Goal: Navigation & Orientation: Go to known website

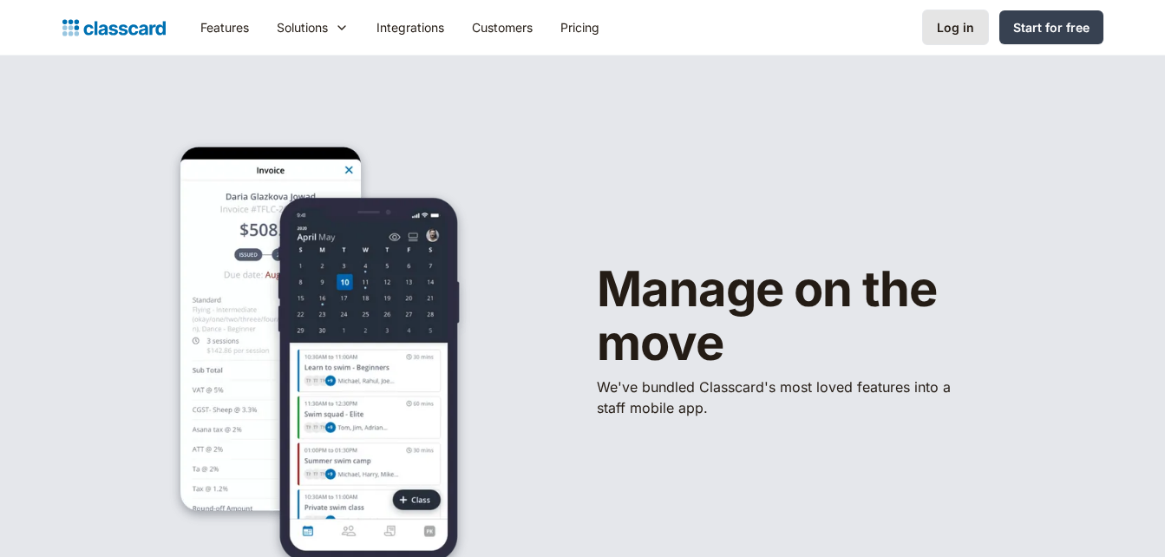
click at [955, 42] on link "Log in" at bounding box center [955, 28] width 67 height 36
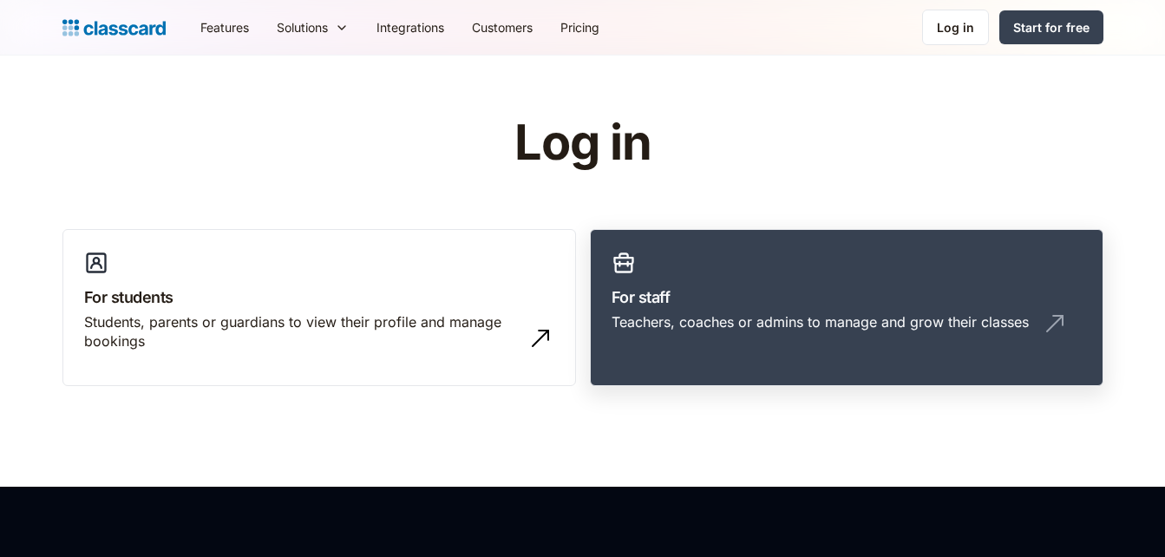
click at [807, 304] on h3 "For staff" at bounding box center [846, 296] width 470 height 23
